Goal: Information Seeking & Learning: Learn about a topic

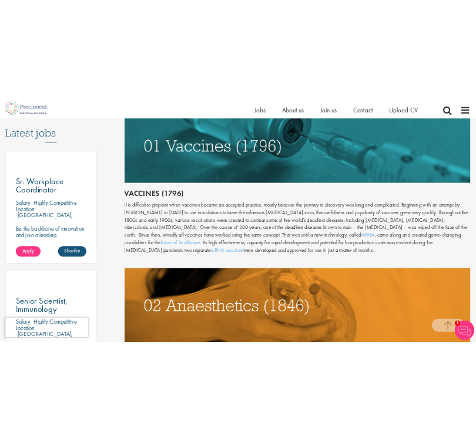
scroll to position [610, 0]
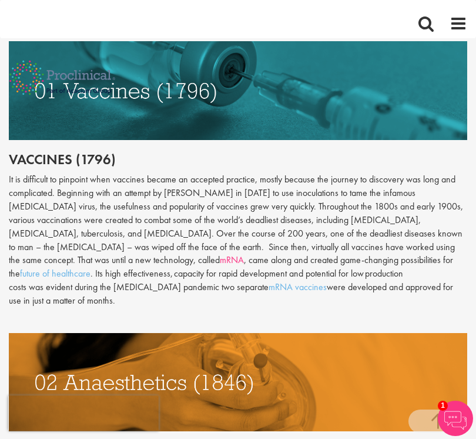
click at [244, 253] on link "mRNA" at bounding box center [232, 259] width 24 height 12
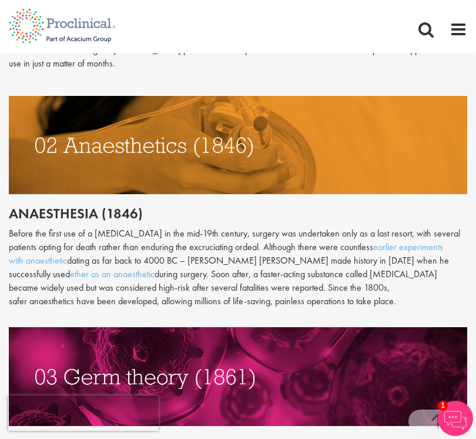
scroll to position [862, 0]
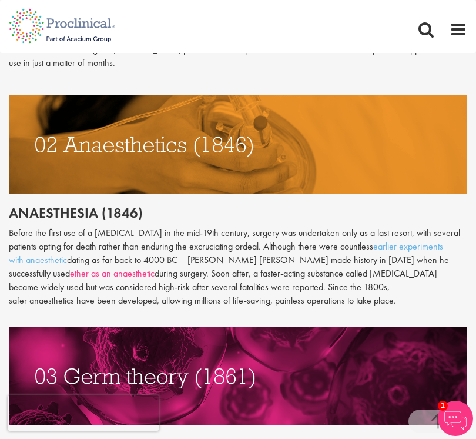
click at [155, 267] on link "ether as an anaesthetic" at bounding box center [112, 273] width 85 height 12
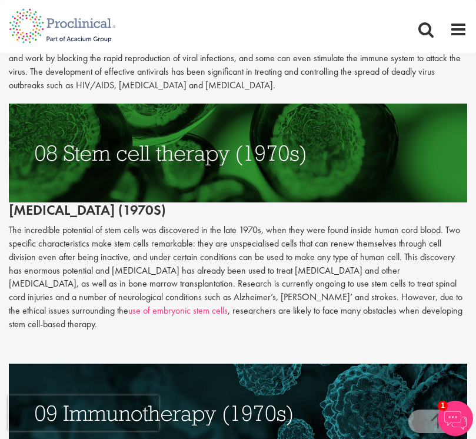
scroll to position [2433, 0]
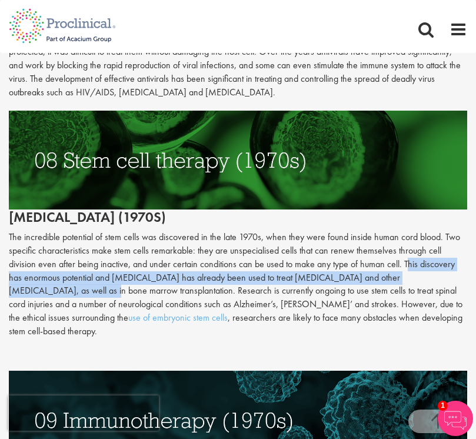
drag, startPoint x: 376, startPoint y: 186, endPoint x: 459, endPoint y: 198, distance: 83.2
click at [459, 231] on p "The incredible potential of stem cells was discovered in the late 1970s, when t…" at bounding box center [238, 285] width 458 height 108
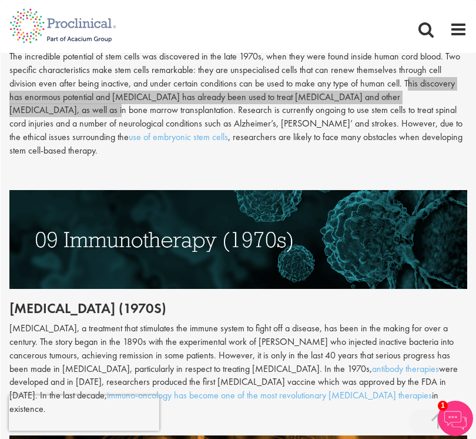
scroll to position [2857, 0]
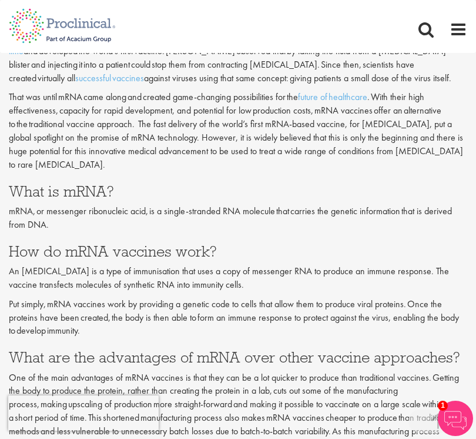
scroll to position [545, 0]
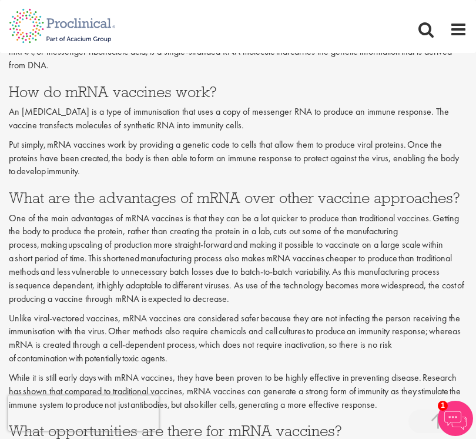
scroll to position [720, 0]
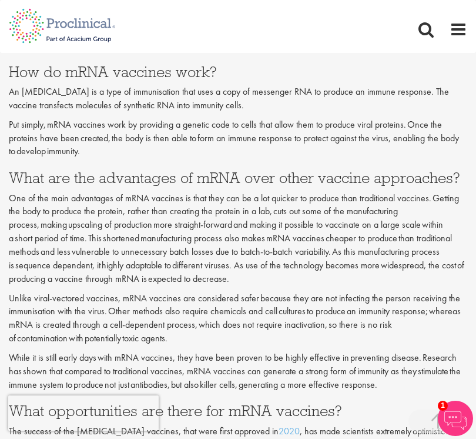
click at [316, 3] on div "Home Jobs About us Join us Contact Upload CV" at bounding box center [234, 19] width 468 height 38
